Goal: Task Accomplishment & Management: Manage account settings

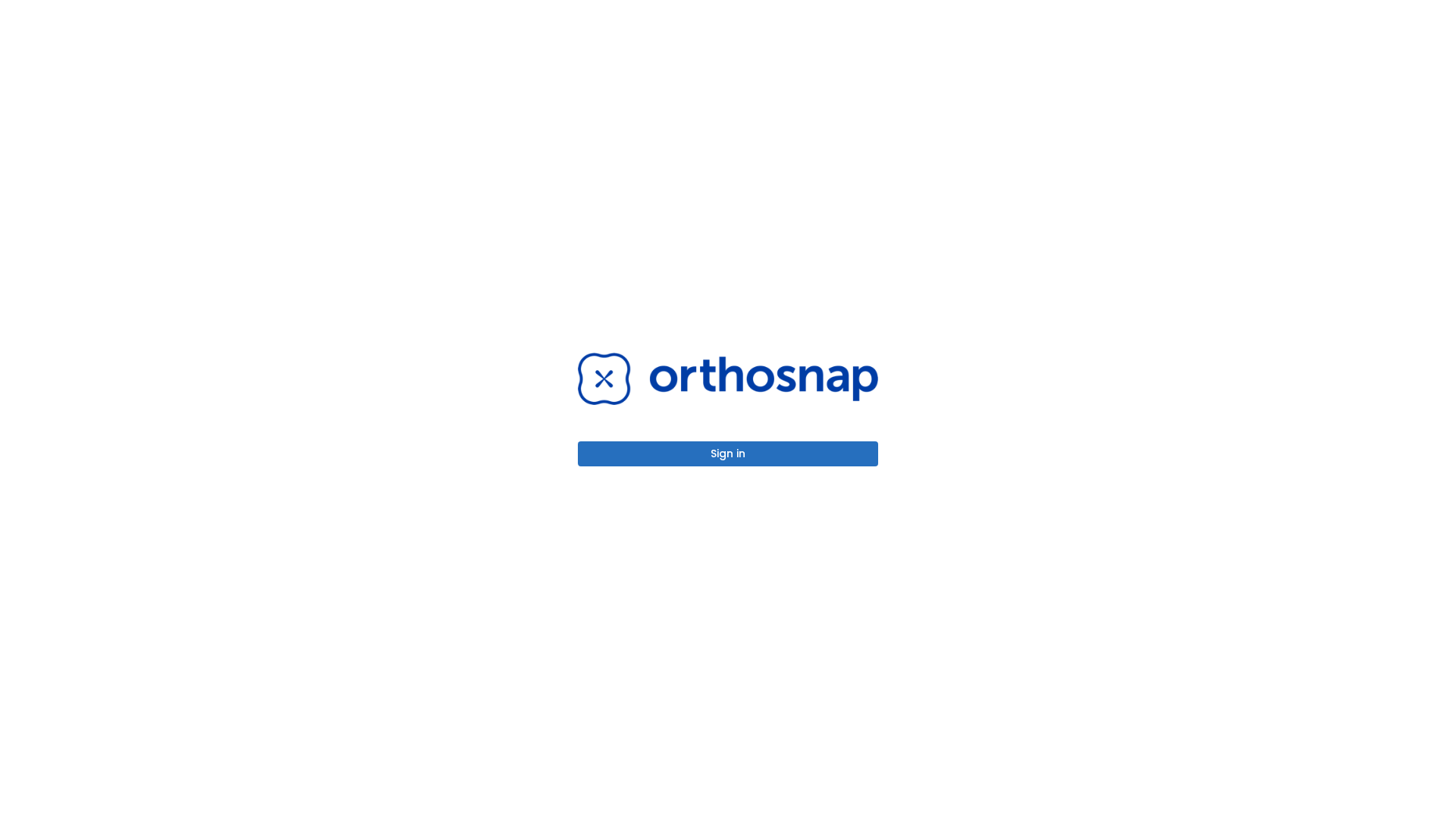
click at [728, 454] on button "Sign in" at bounding box center [728, 454] width 301 height 25
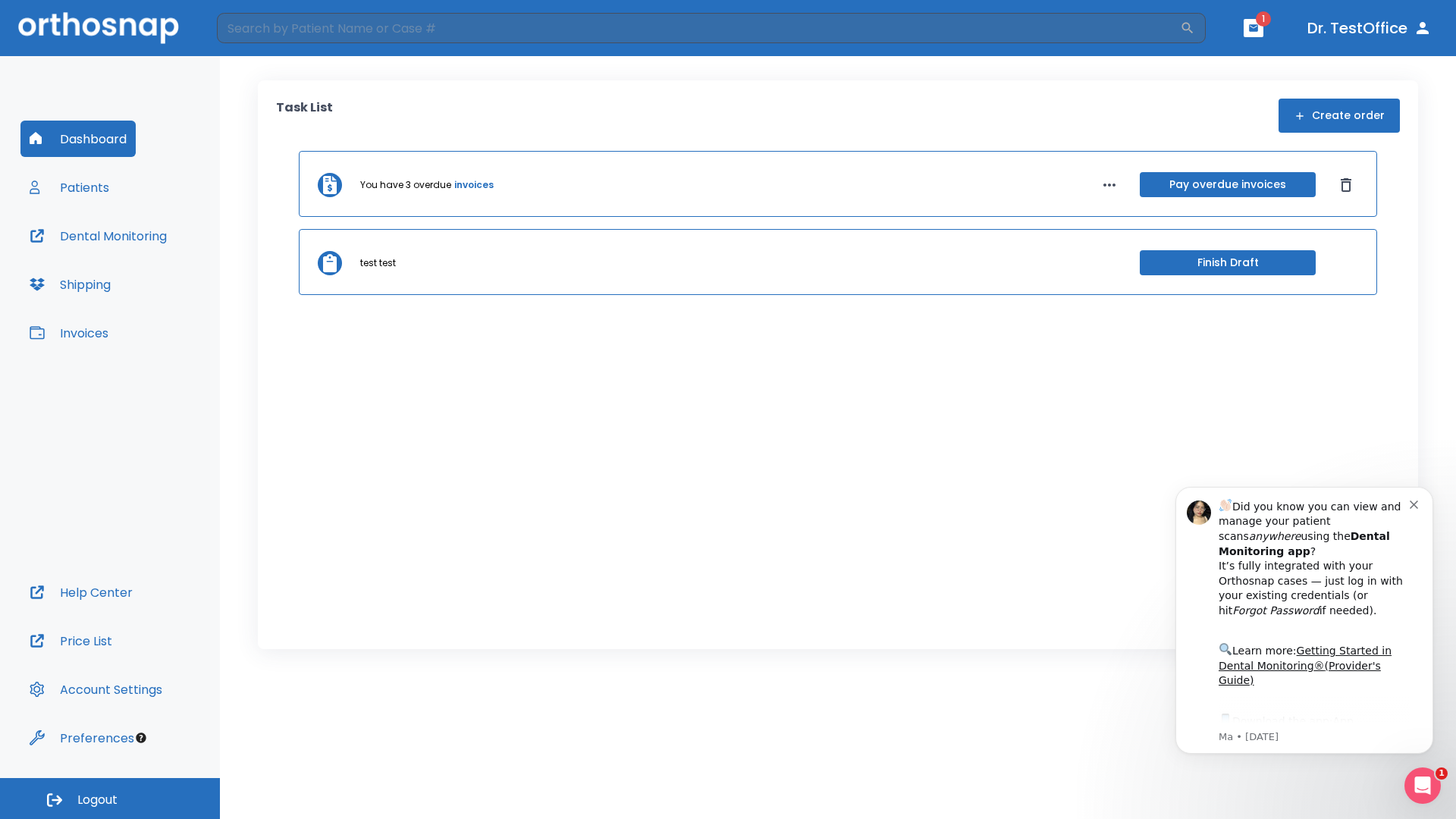
click at [110, 799] on span "Logout" at bounding box center [98, 800] width 40 height 16
